Goal: Transaction & Acquisition: Purchase product/service

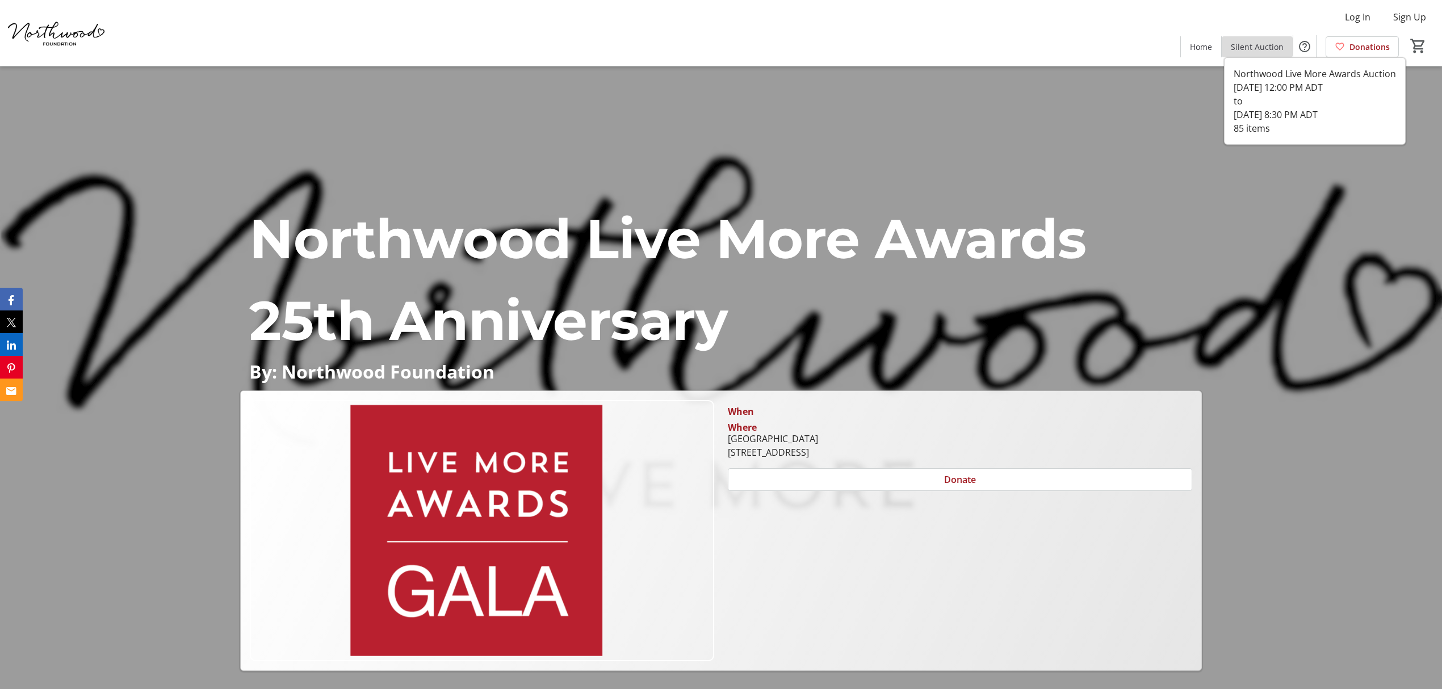
click at [1260, 44] on span "Silent Auction" at bounding box center [1256, 47] width 53 height 12
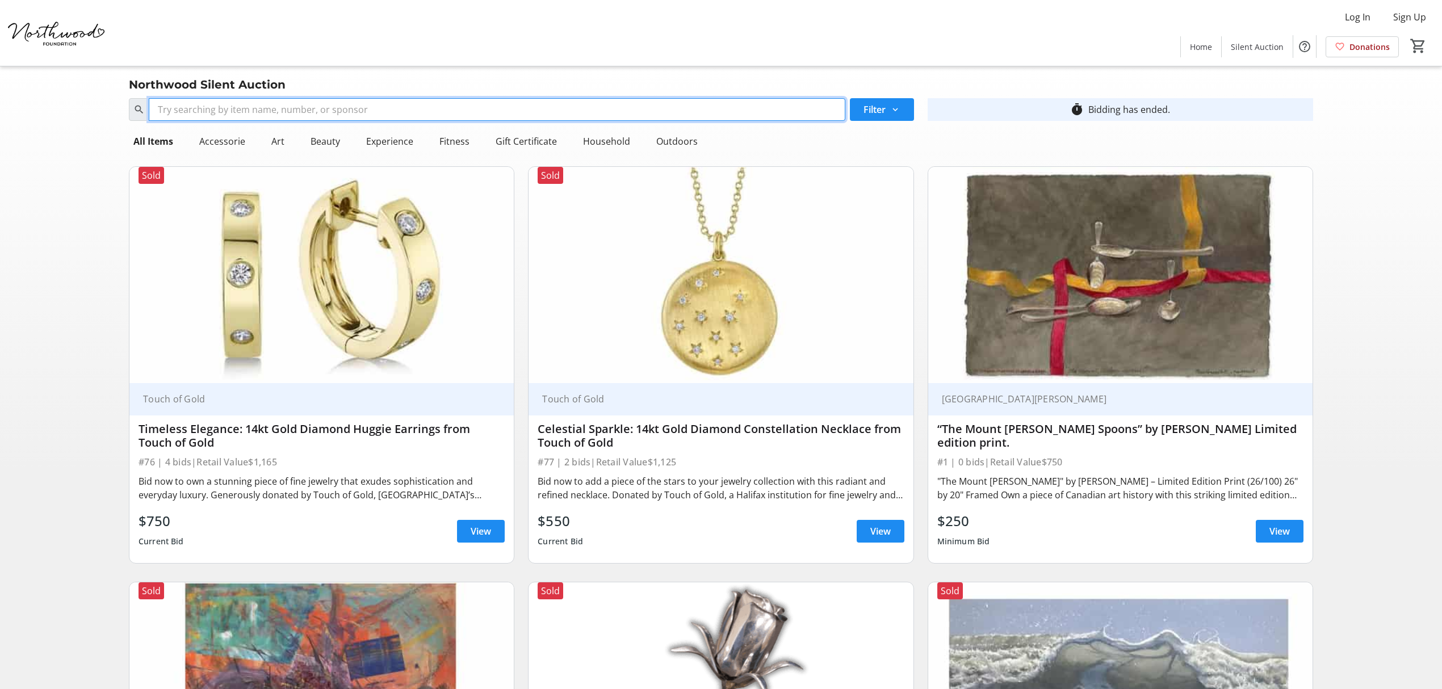
click at [259, 111] on input "Search" at bounding box center [497, 109] width 696 height 23
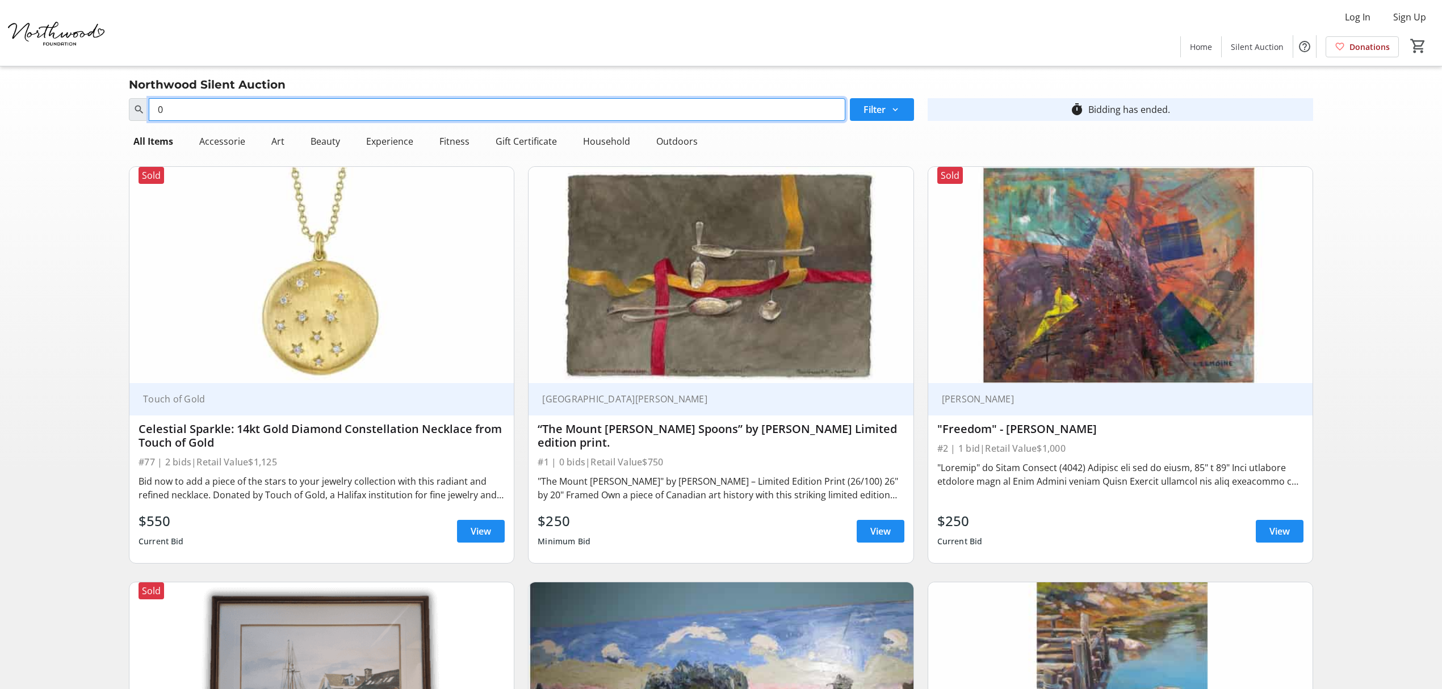
type input "0"
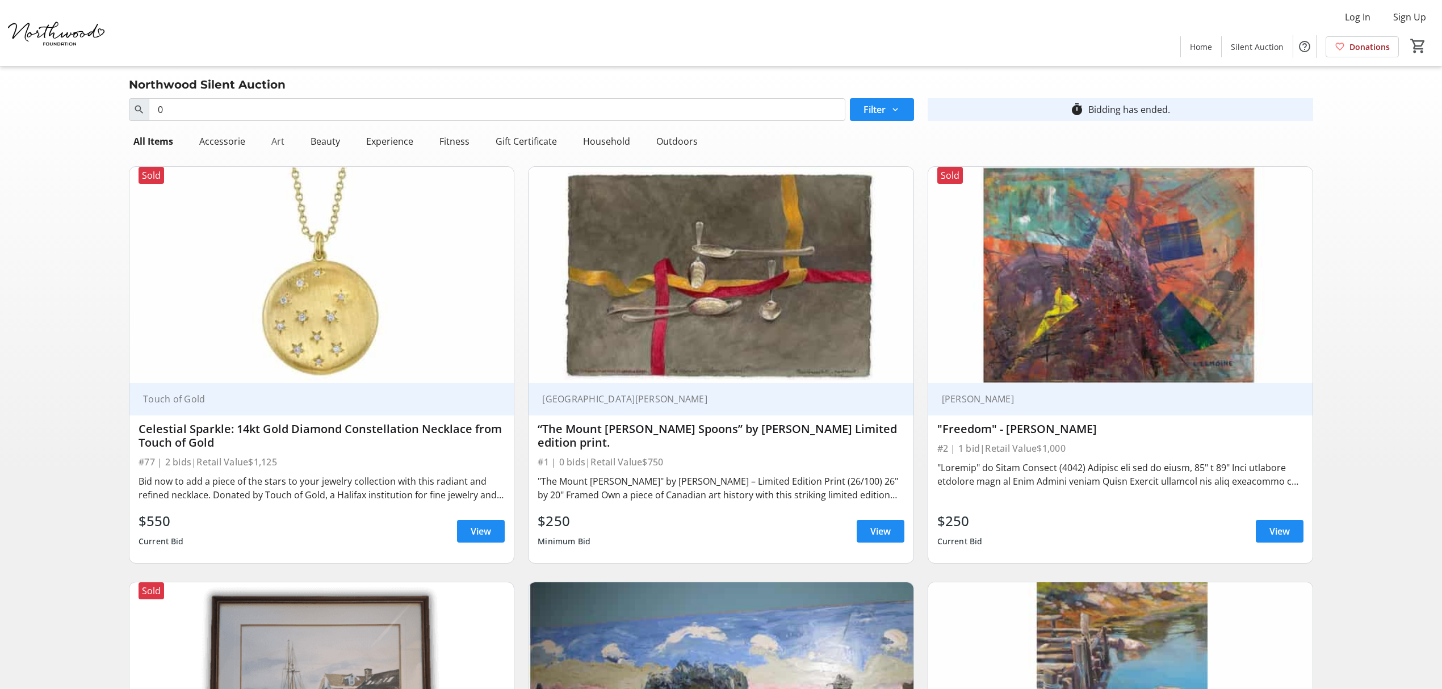
click at [275, 146] on div "Art" at bounding box center [278, 141] width 22 height 23
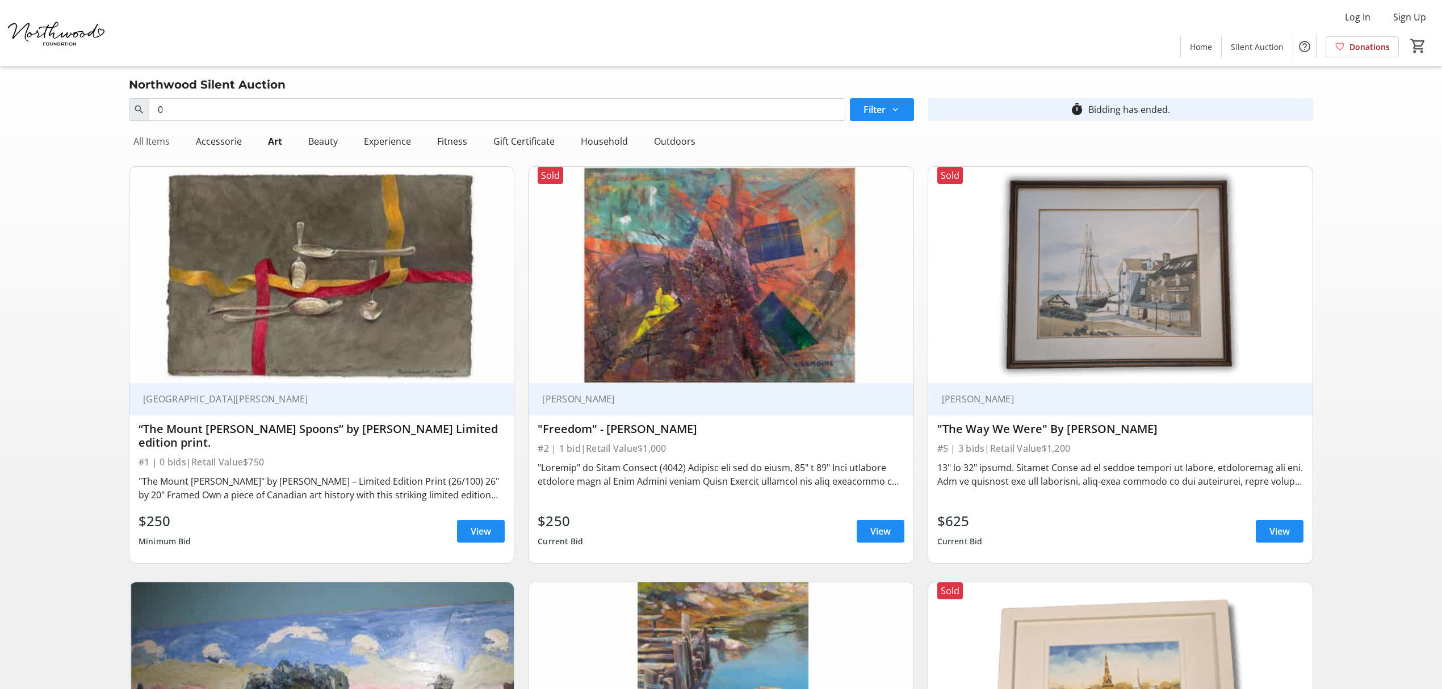
click at [155, 138] on div "All Items" at bounding box center [151, 141] width 45 height 23
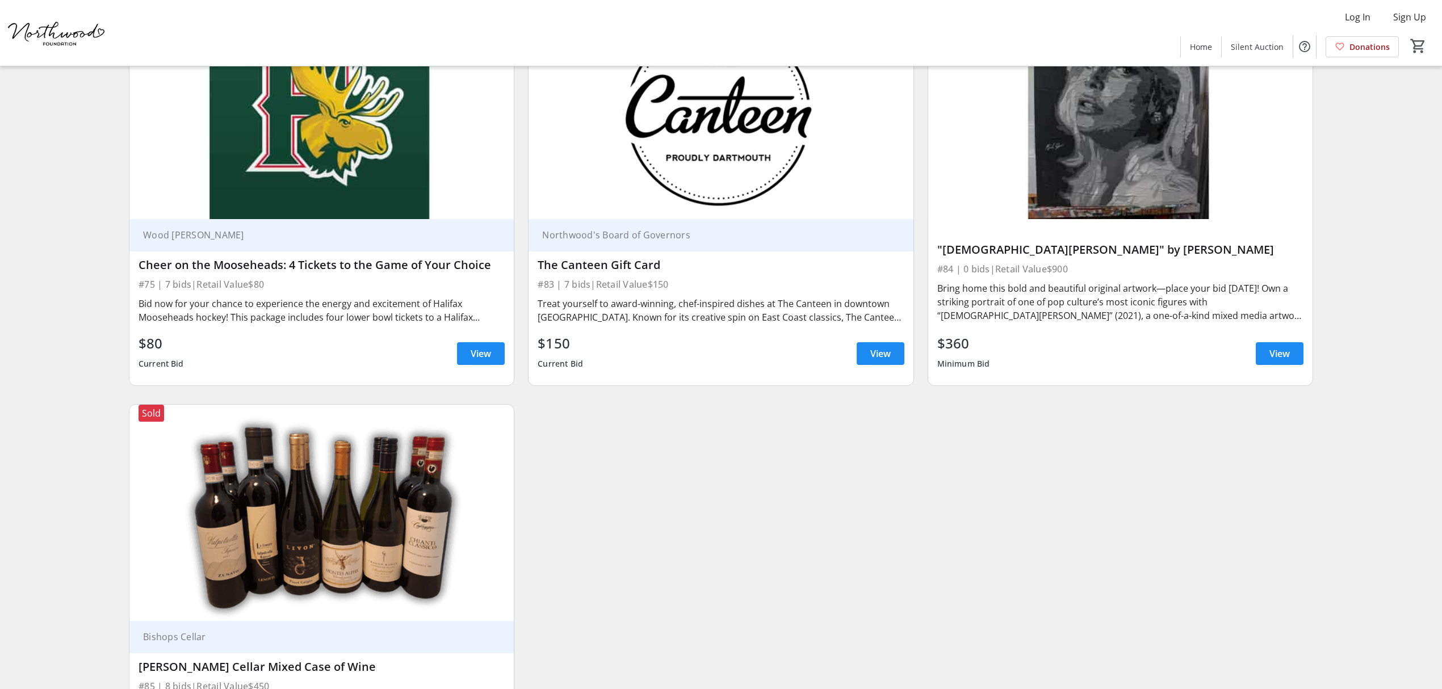
scroll to position [7587, 0]
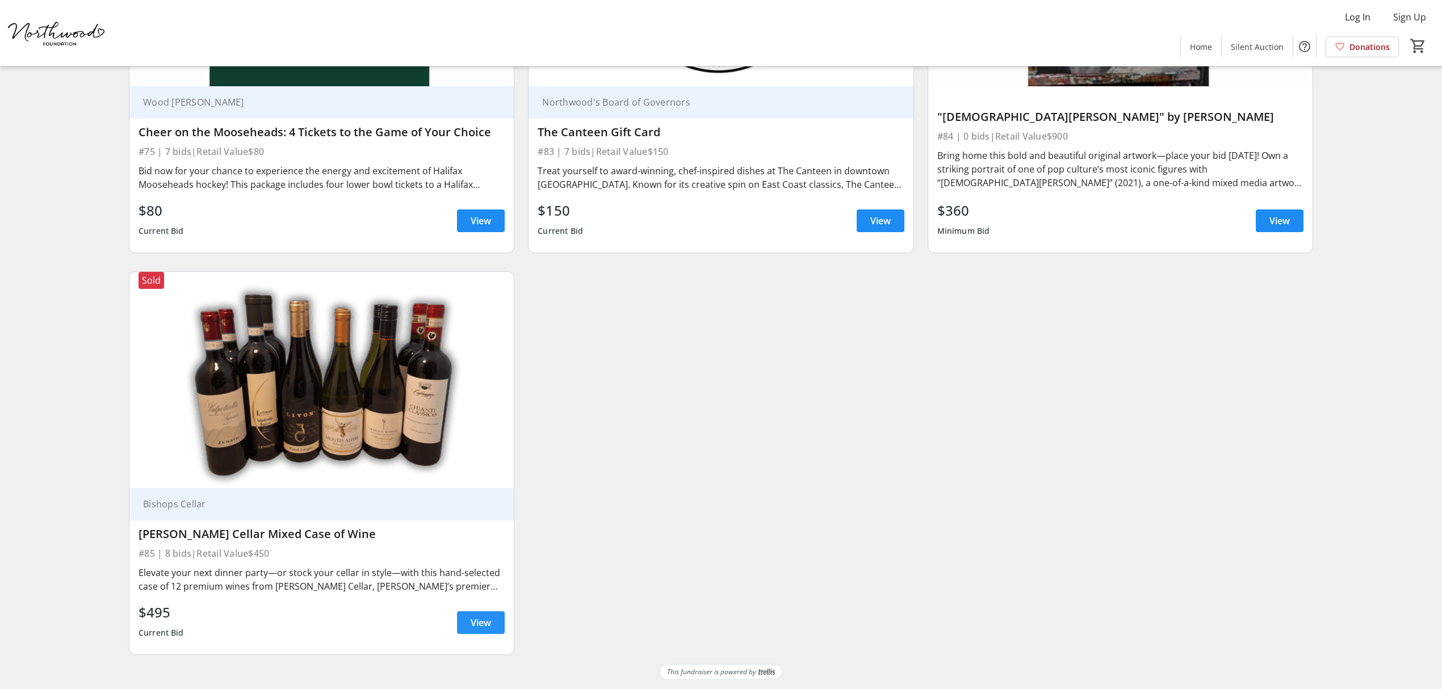
click at [498, 618] on span at bounding box center [481, 622] width 48 height 27
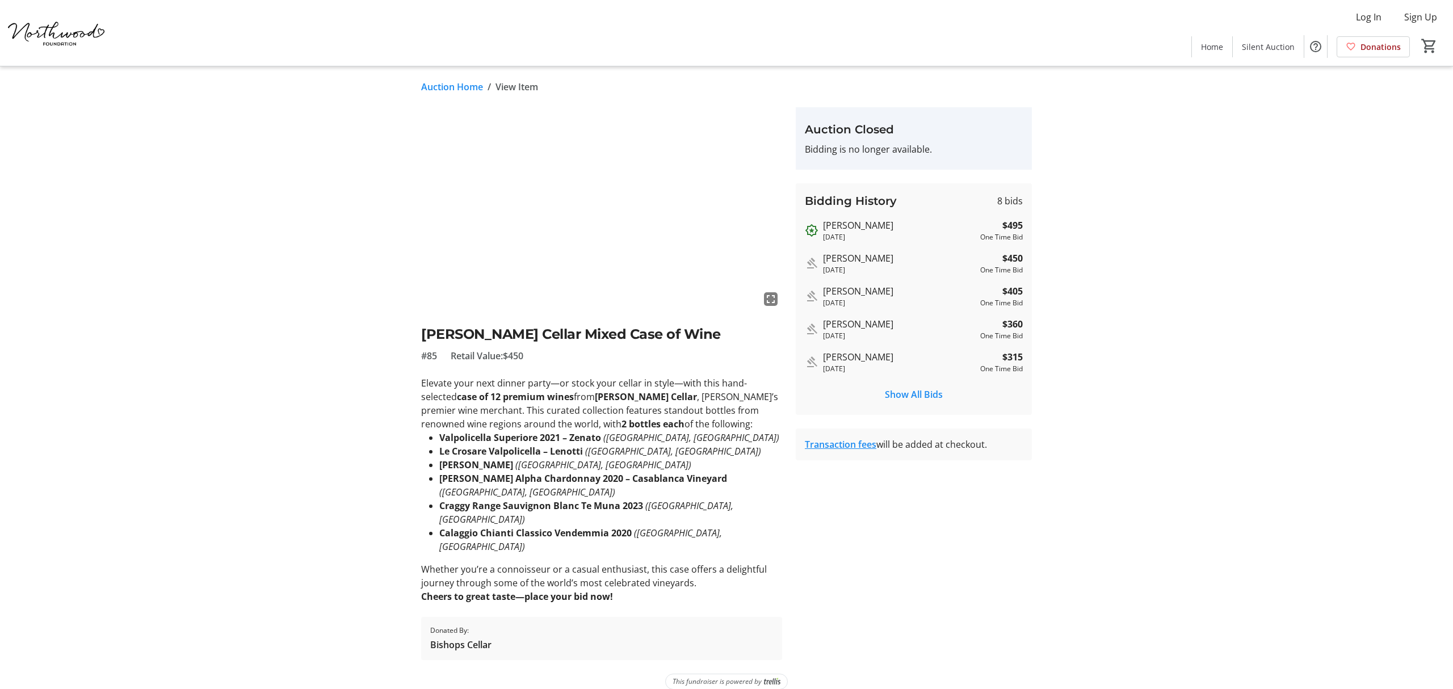
click at [439, 89] on link "Auction Home" at bounding box center [452, 87] width 62 height 14
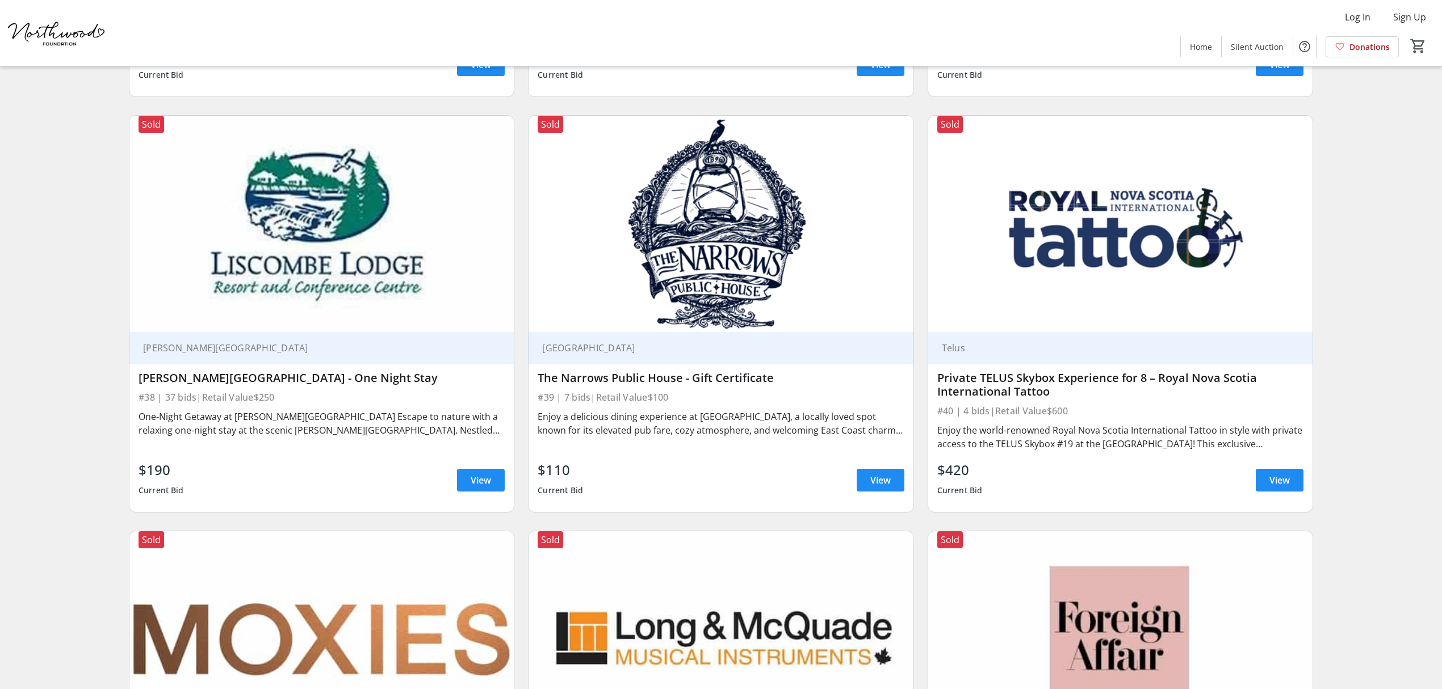
drag, startPoint x: 581, startPoint y: 173, endPoint x: 589, endPoint y: 174, distance: 7.5
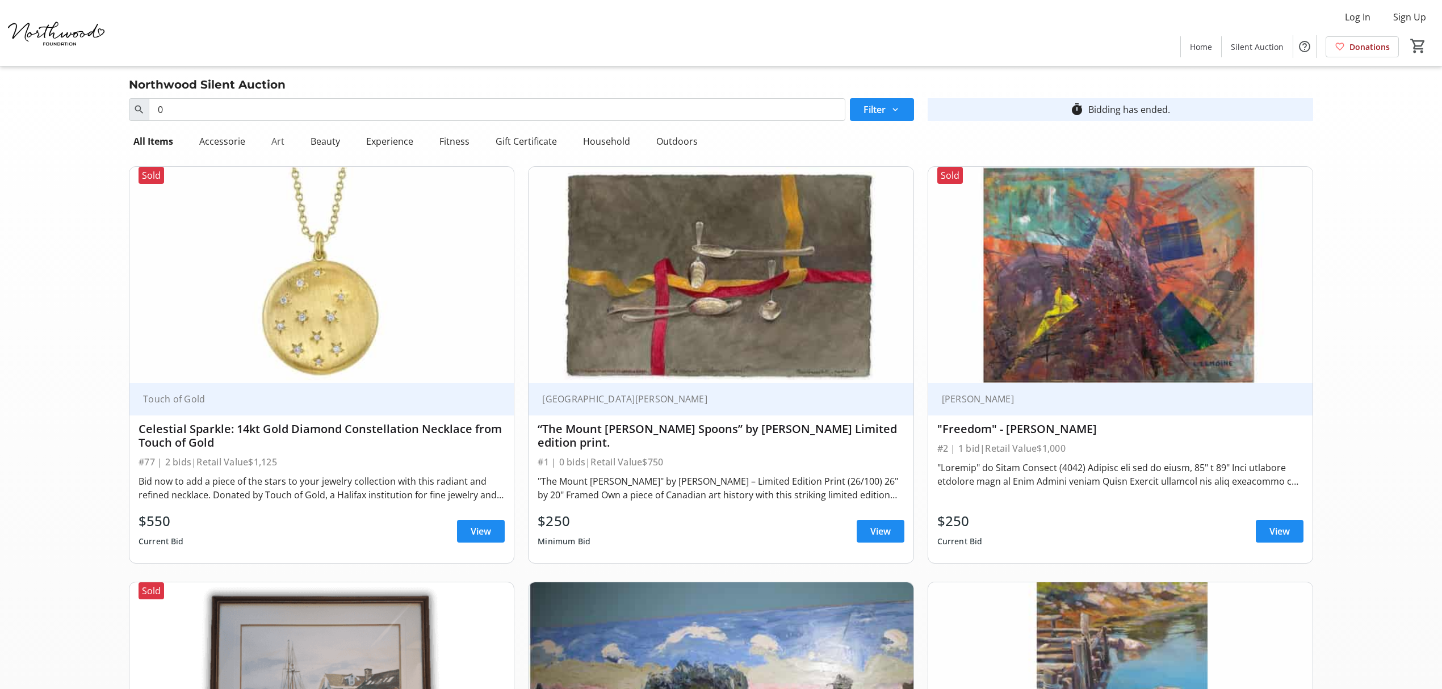
click at [278, 138] on div "Art" at bounding box center [278, 141] width 22 height 23
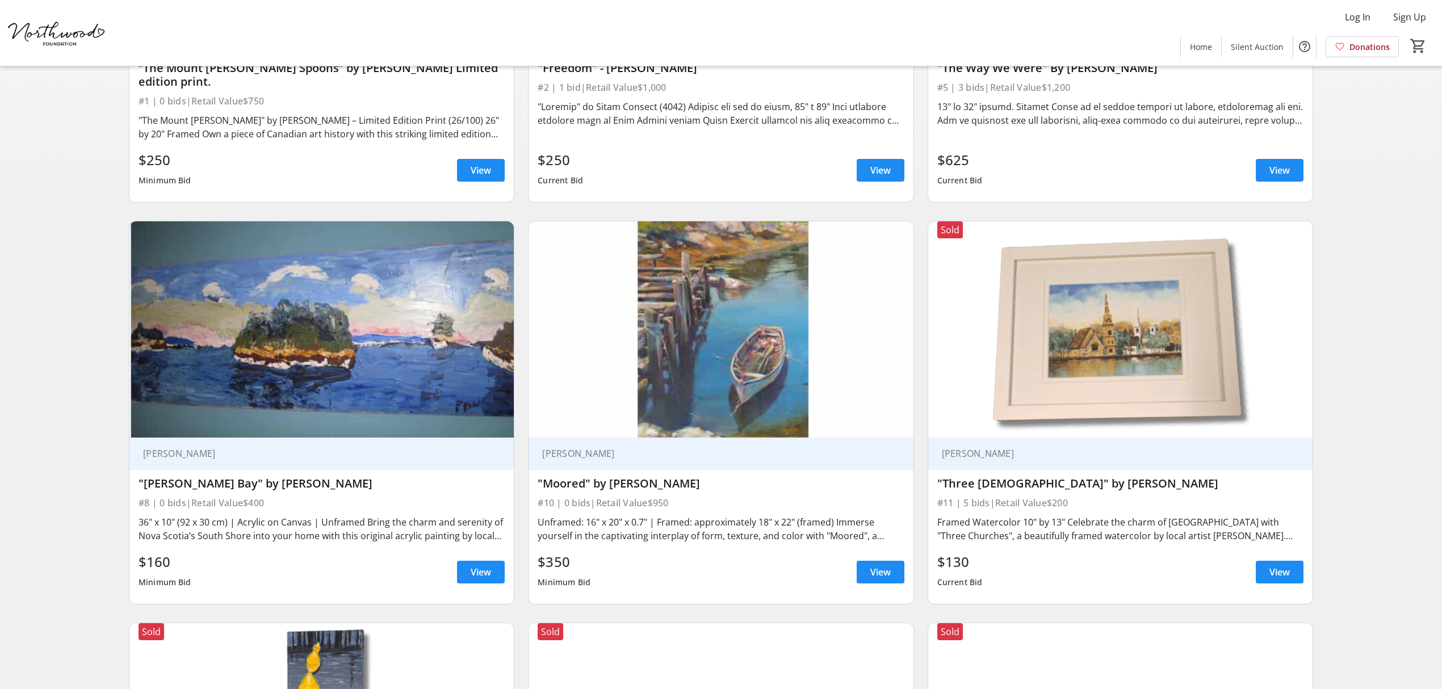
scroll to position [454, 0]
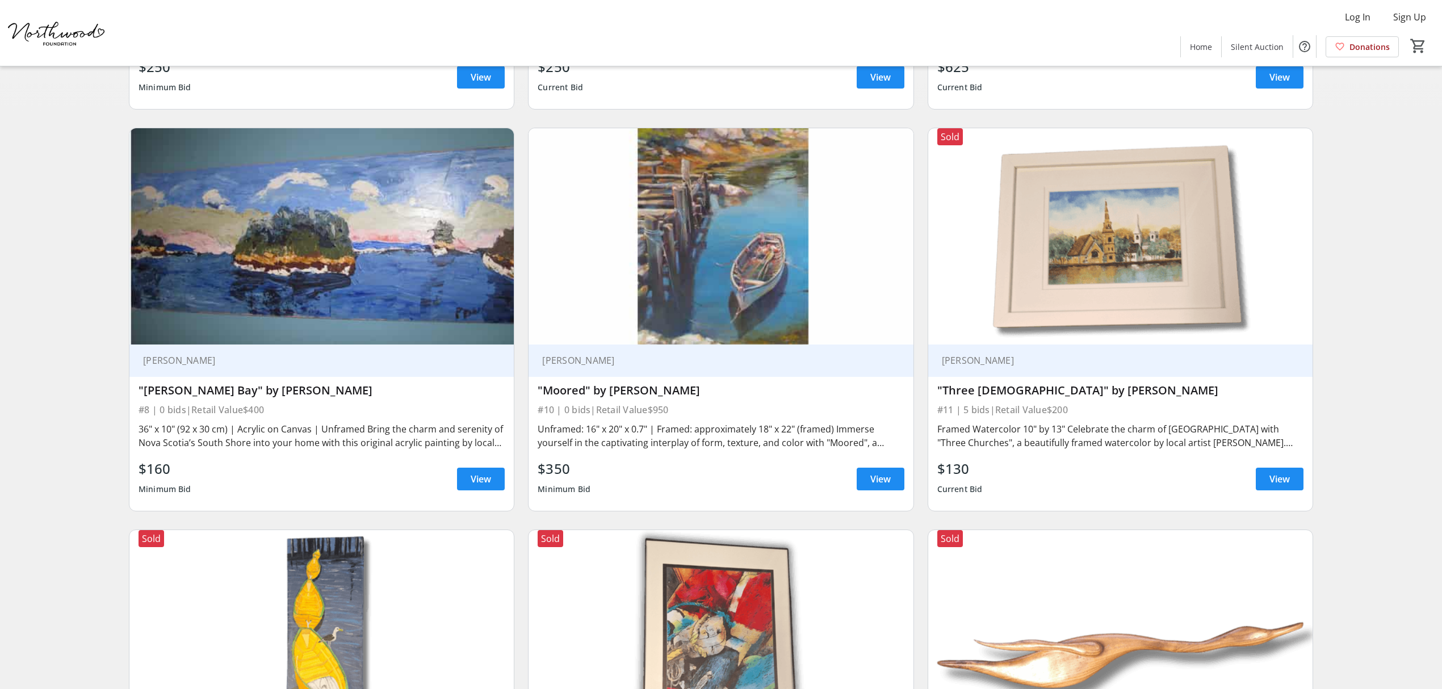
drag, startPoint x: 694, startPoint y: 410, endPoint x: 602, endPoint y: 412, distance: 92.0
click at [602, 412] on div "#10 | 0 bids | Retail Value $950" at bounding box center [720, 410] width 366 height 16
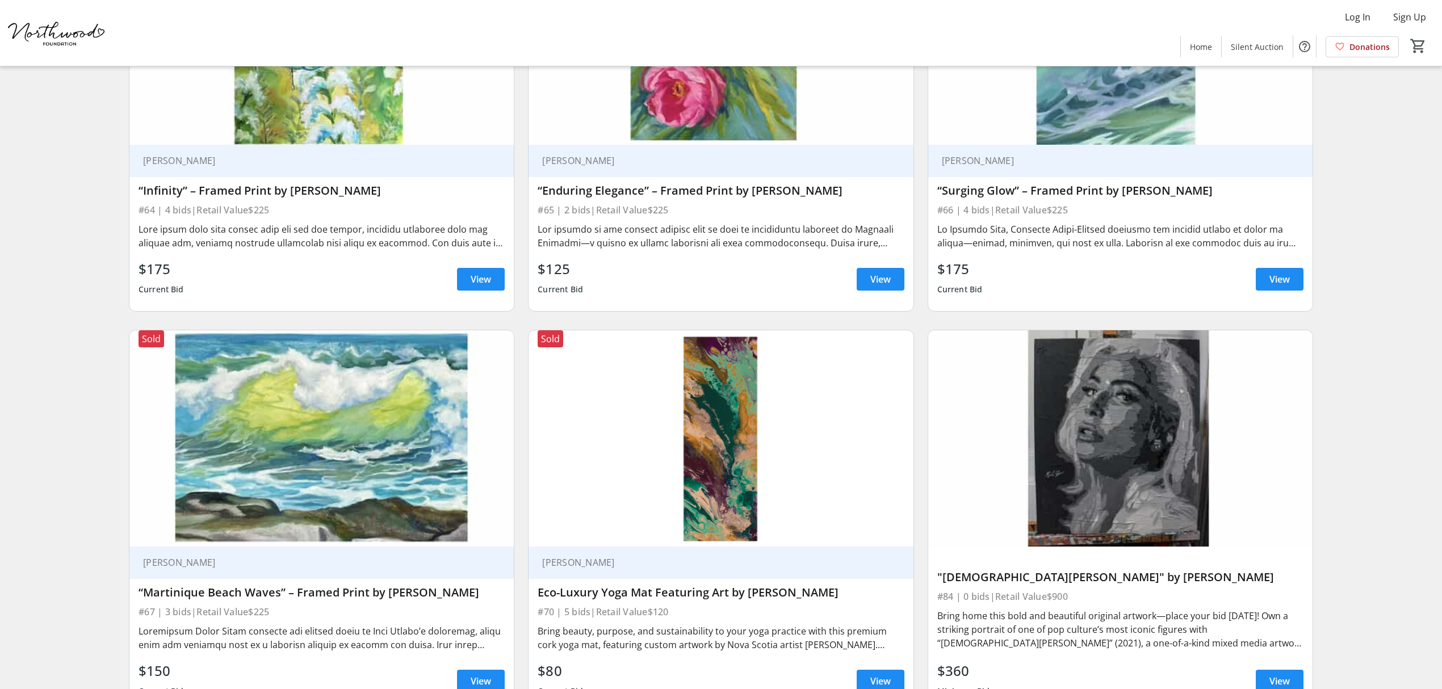
scroll to position [1531, 0]
